Goal: Transaction & Acquisition: Purchase product/service

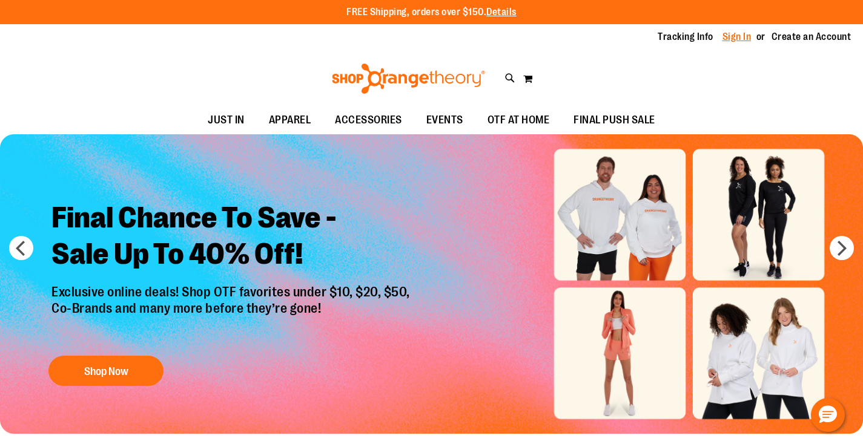
click at [738, 35] on link "Sign In" at bounding box center [736, 36] width 29 height 13
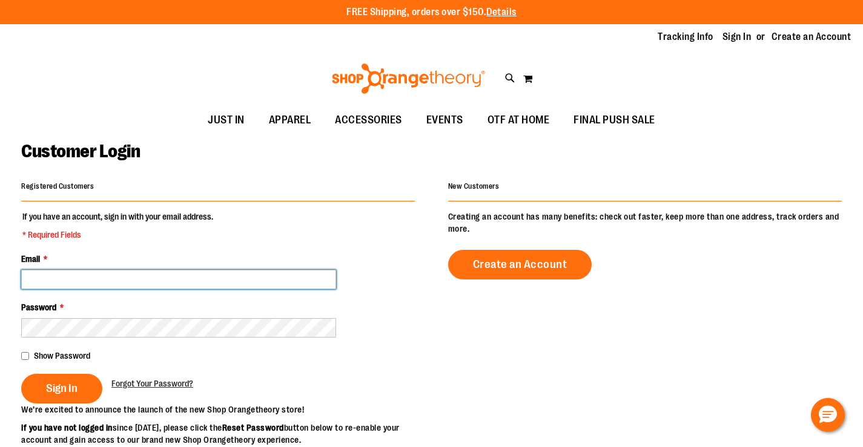
click at [93, 276] on input "Email *" at bounding box center [178, 279] width 315 height 19
type input "**********"
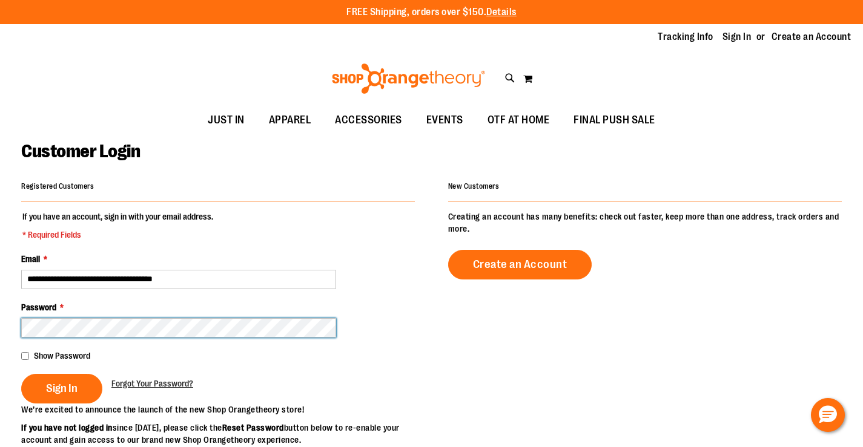
click at [21, 374] on button "Sign In" at bounding box center [61, 389] width 81 height 30
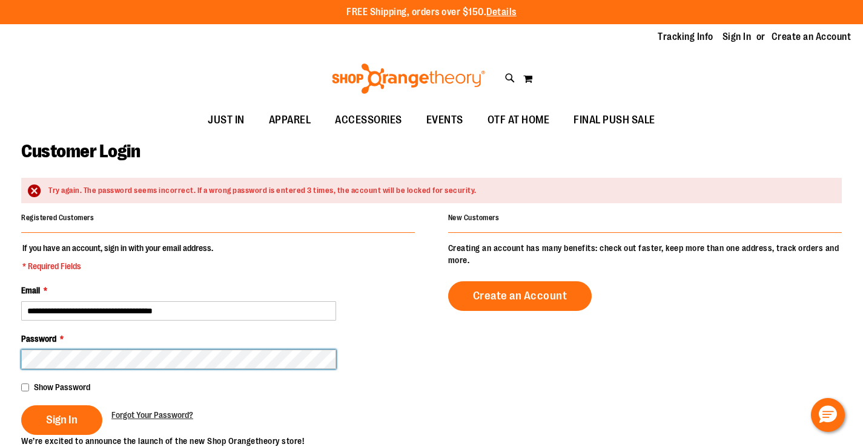
click at [21, 406] on button "Sign In" at bounding box center [61, 421] width 81 height 30
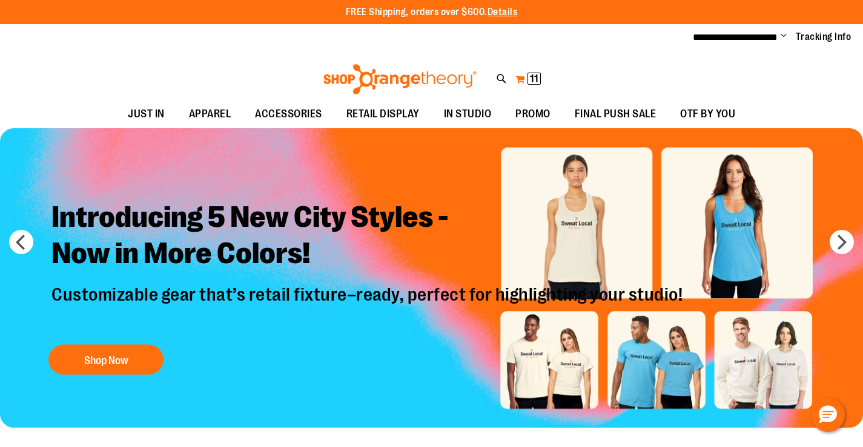
click at [532, 77] on span "11" at bounding box center [534, 79] width 8 height 12
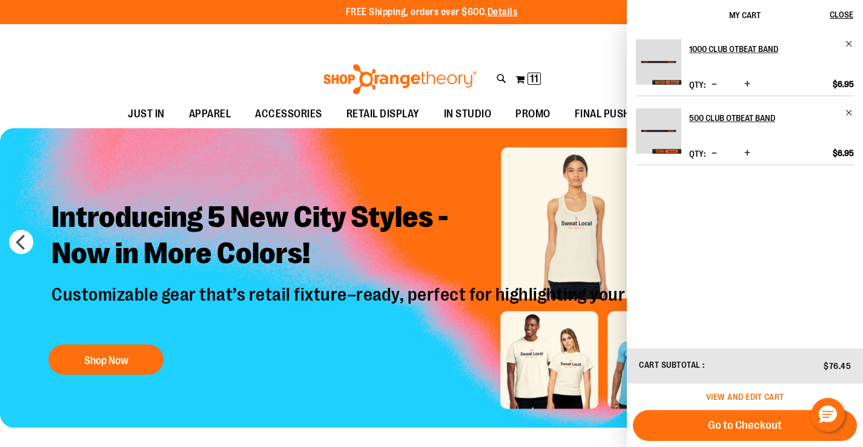
click at [737, 393] on span "View and edit cart" at bounding box center [745, 397] width 78 height 10
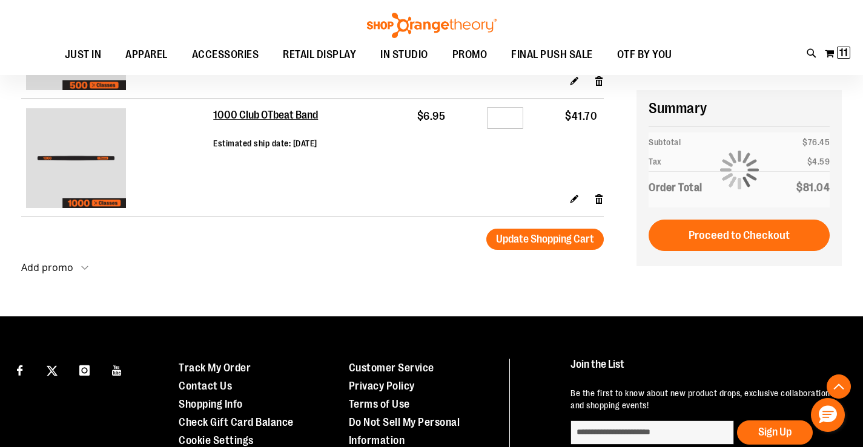
scroll to position [242, 0]
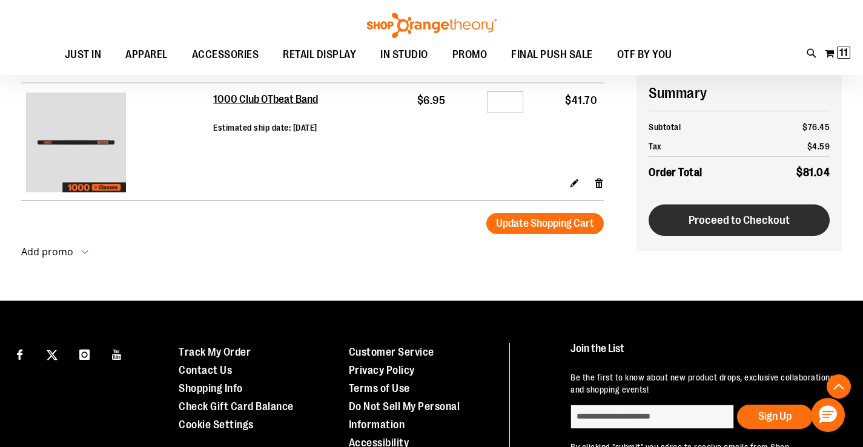
click at [753, 220] on span "Proceed to Checkout" at bounding box center [738, 220] width 101 height 13
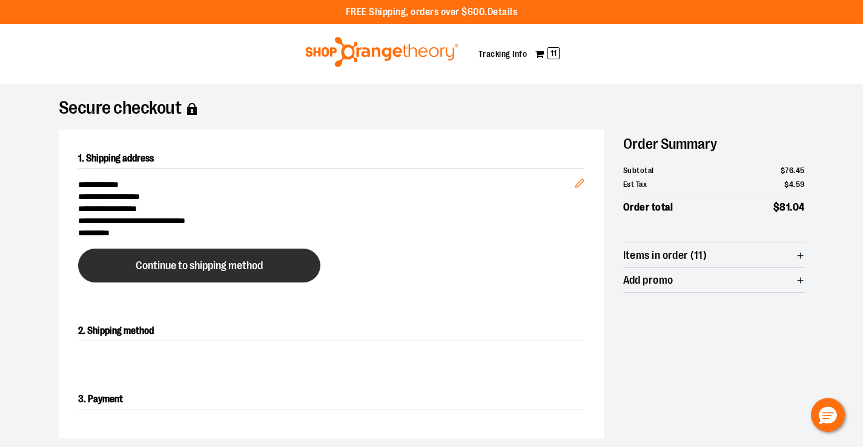
click at [226, 266] on span "Continue to shipping method" at bounding box center [199, 266] width 127 height 12
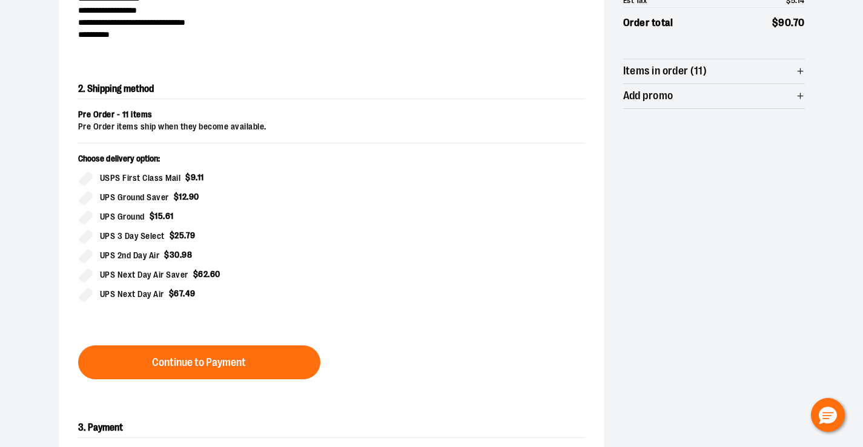
scroll to position [206, 0]
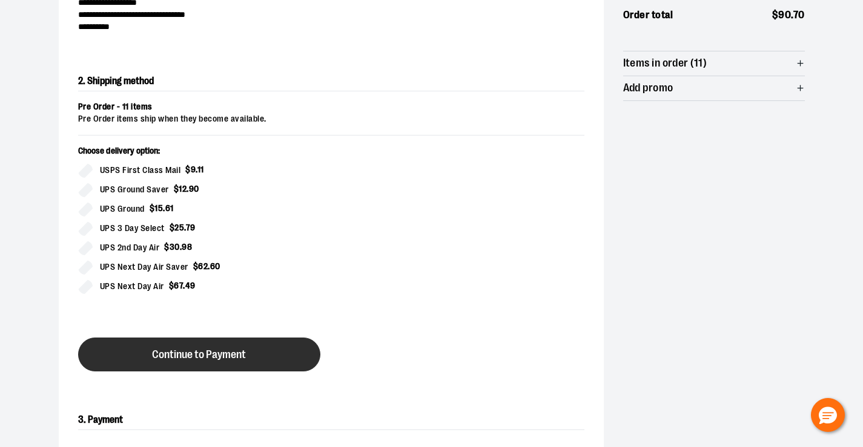
click at [188, 355] on span "Continue to Payment" at bounding box center [199, 355] width 94 height 12
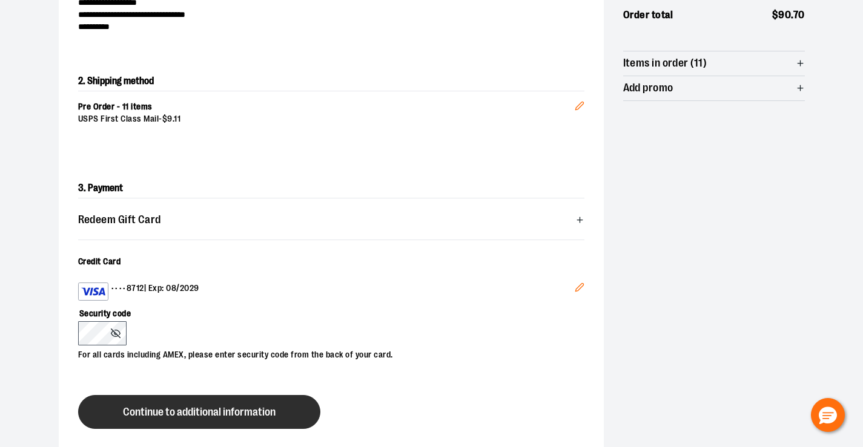
click at [174, 404] on button "Continue to additional information" at bounding box center [199, 412] width 242 height 34
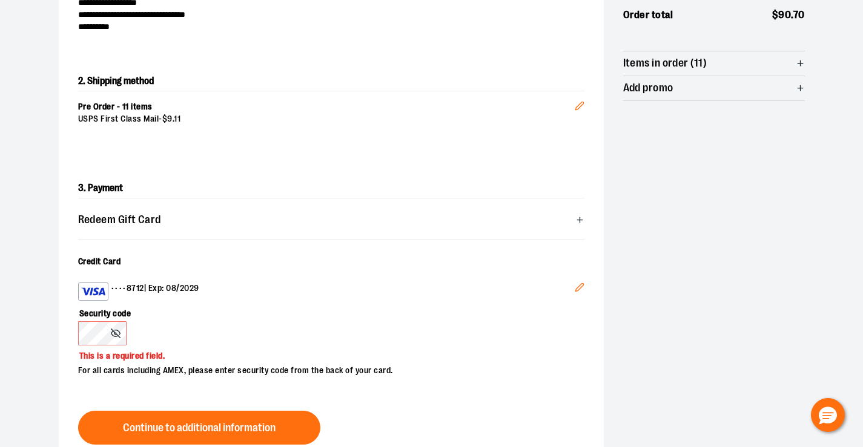
click at [59, 330] on div "3. Payment Redeem Gift Card Card number * Pin number * Apply gift card Cancel C…" at bounding box center [331, 311] width 545 height 305
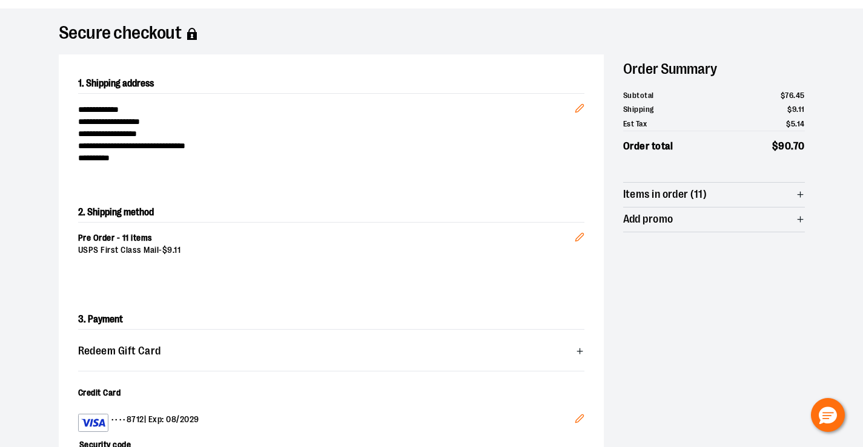
scroll to position [0, 0]
